Goal: Information Seeking & Learning: Learn about a topic

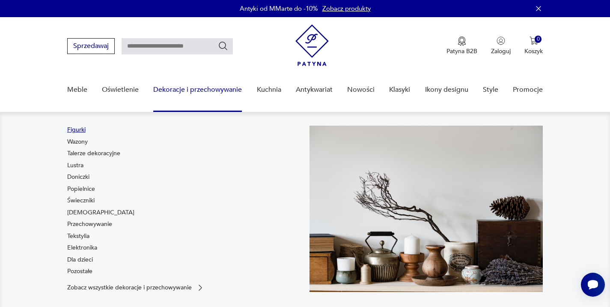
click at [79, 128] on link "Figurki" at bounding box center [76, 130] width 18 height 9
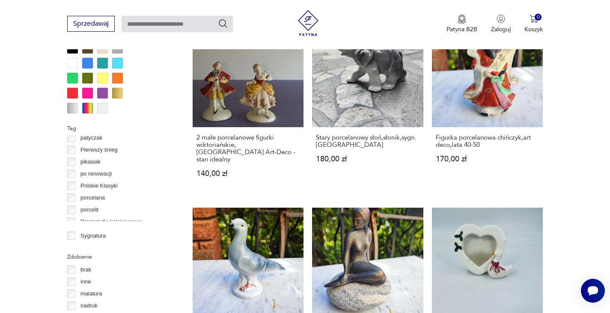
scroll to position [428, 0]
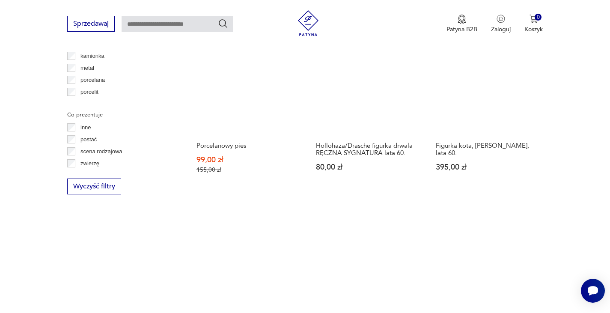
scroll to position [1213, 0]
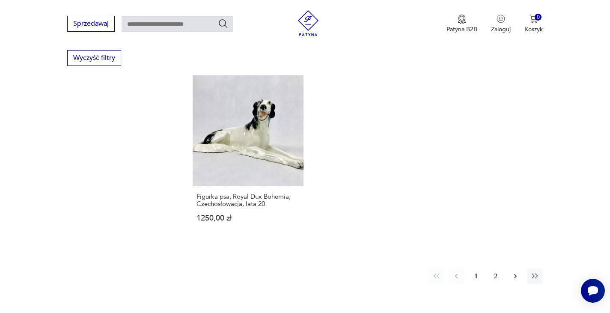
click at [516, 274] on icon "button" at bounding box center [516, 276] width 3 height 5
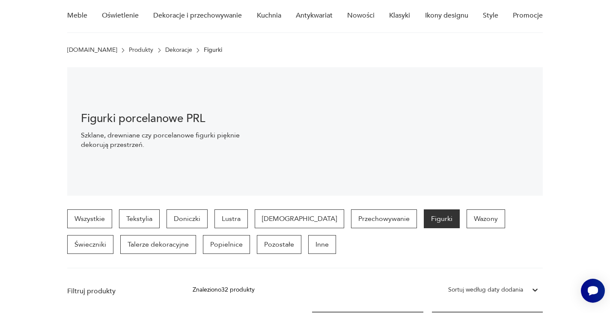
scroll to position [86, 0]
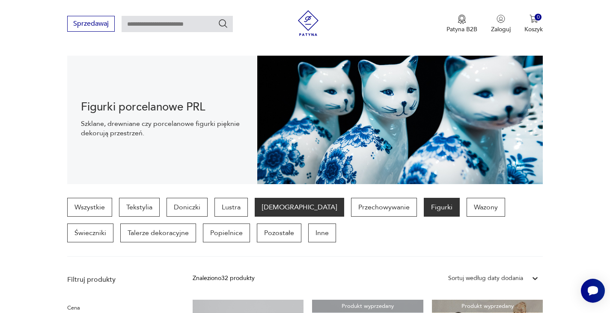
click at [276, 208] on p "[DEMOGRAPHIC_DATA]" at bounding box center [300, 207] width 90 height 19
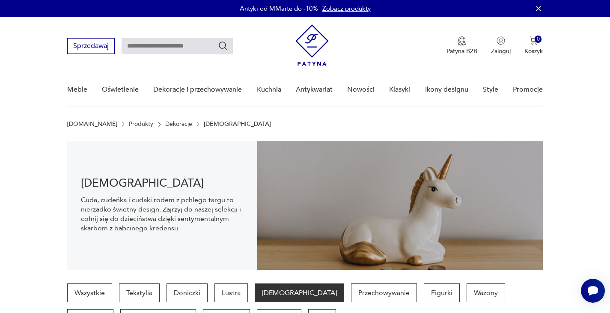
click at [273, 292] on p "[DEMOGRAPHIC_DATA]" at bounding box center [300, 293] width 90 height 19
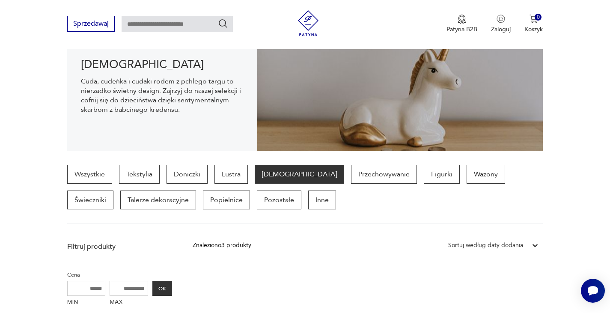
scroll to position [129, 0]
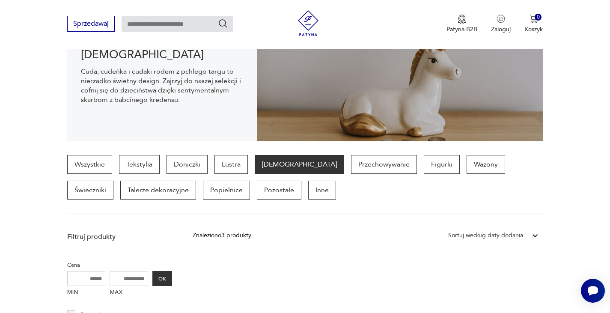
click at [273, 166] on p "[DEMOGRAPHIC_DATA]" at bounding box center [300, 164] width 90 height 19
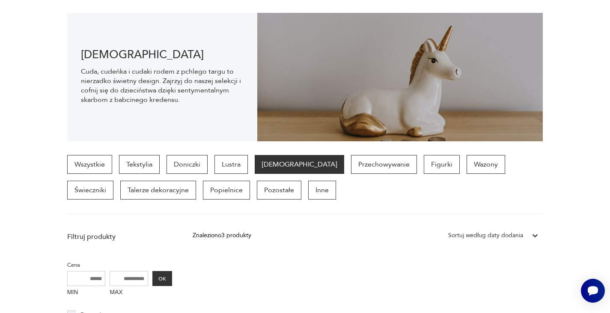
scroll to position [0, 0]
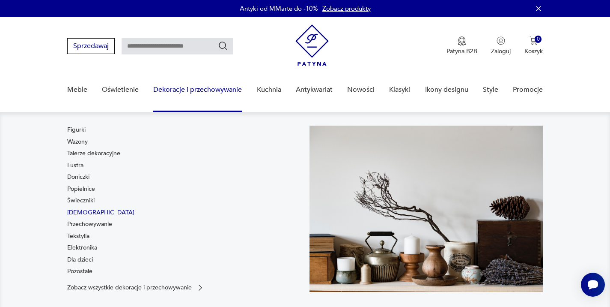
click at [78, 209] on link "[DEMOGRAPHIC_DATA]" at bounding box center [100, 212] width 67 height 9
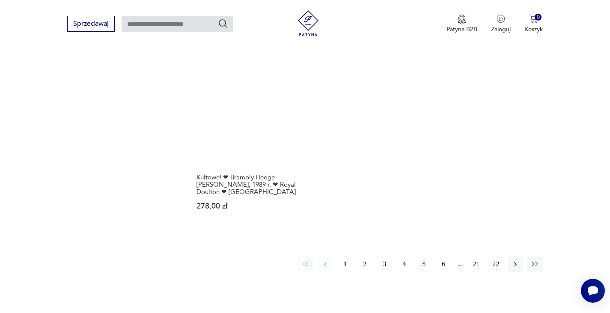
scroll to position [1256, 0]
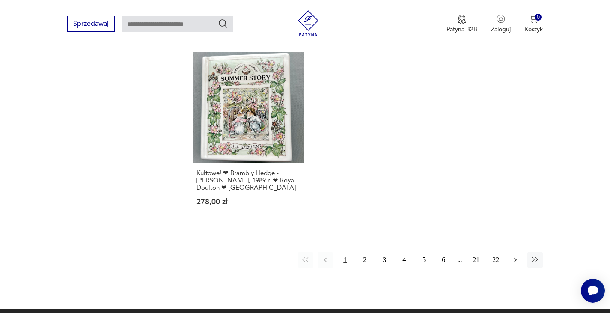
click at [514, 256] on icon "button" at bounding box center [516, 260] width 9 height 9
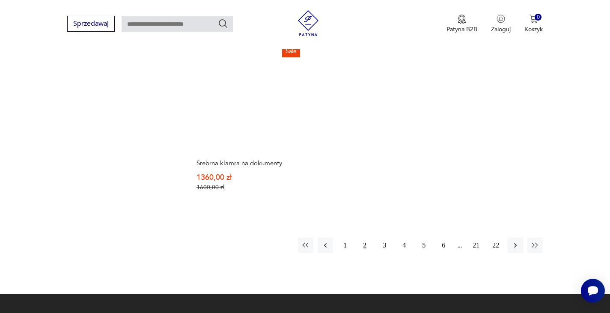
scroll to position [1299, 0]
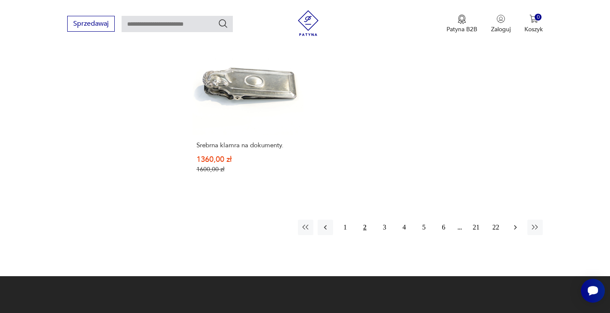
click at [514, 223] on icon "button" at bounding box center [516, 227] width 9 height 9
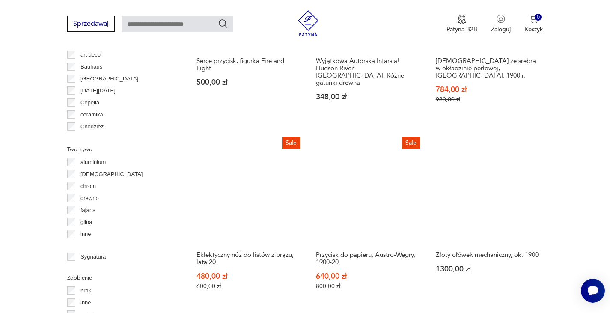
scroll to position [699, 0]
